Goal: Information Seeking & Learning: Learn about a topic

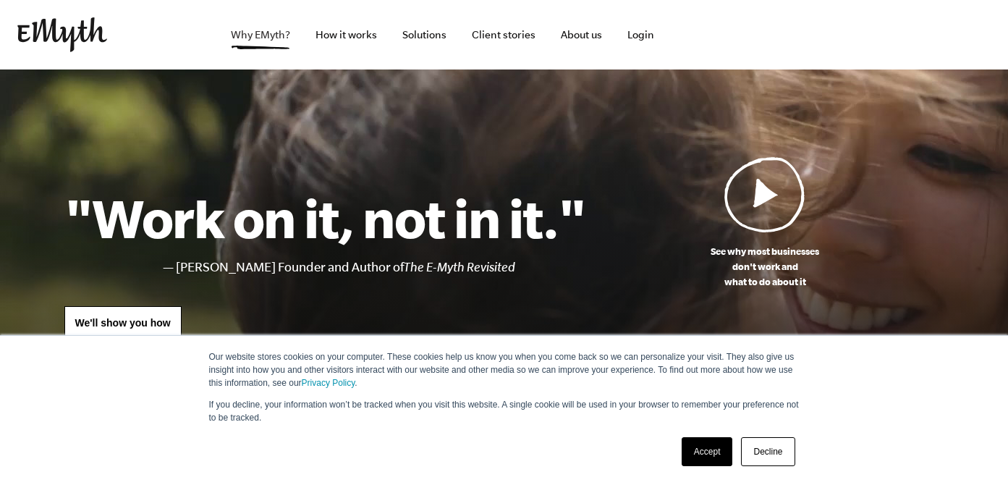
click at [255, 41] on link "Why EMyth?" at bounding box center [260, 34] width 82 height 69
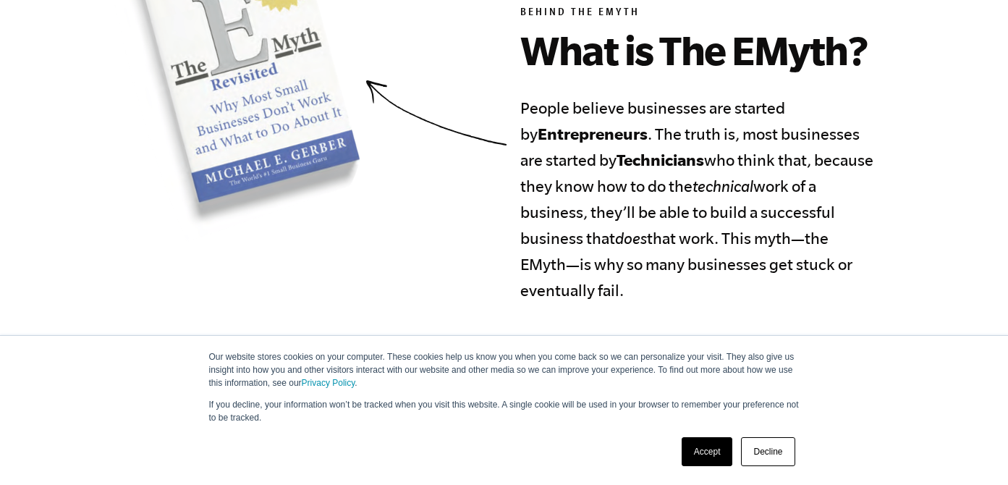
scroll to position [763, 0]
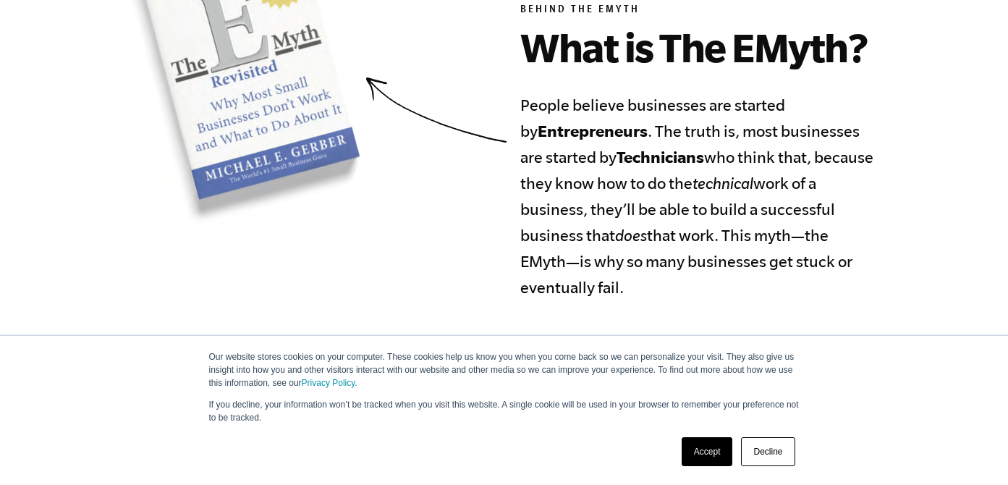
click at [759, 457] on link "Decline" at bounding box center [768, 451] width 54 height 29
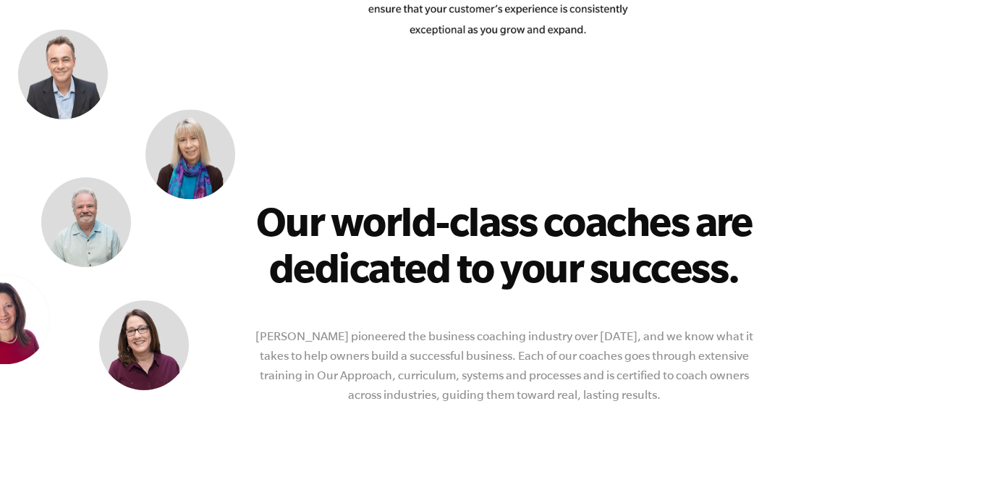
scroll to position [2766, 0]
